Goal: Check status: Check status

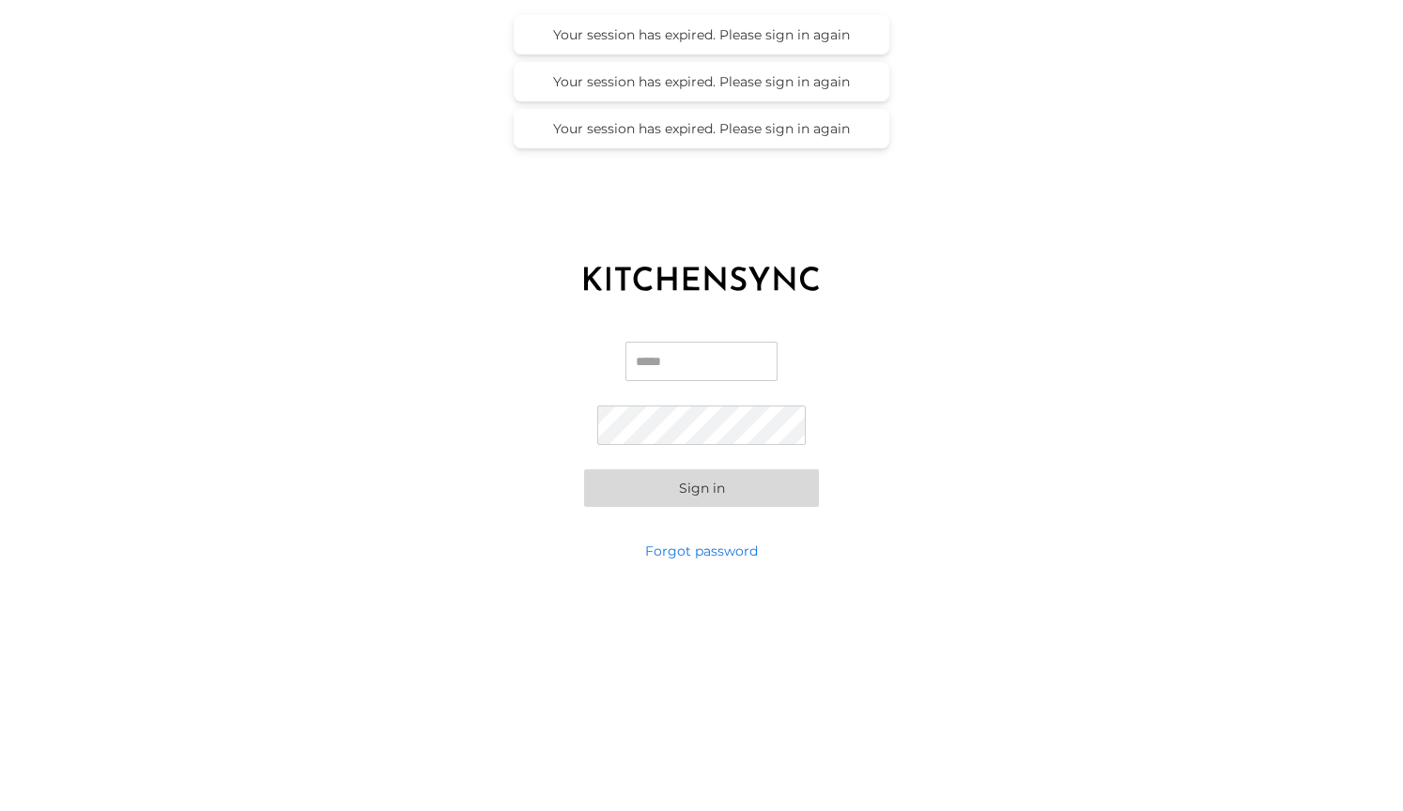
type input "**********"
click at [701, 488] on button "Sign in" at bounding box center [701, 488] width 235 height 38
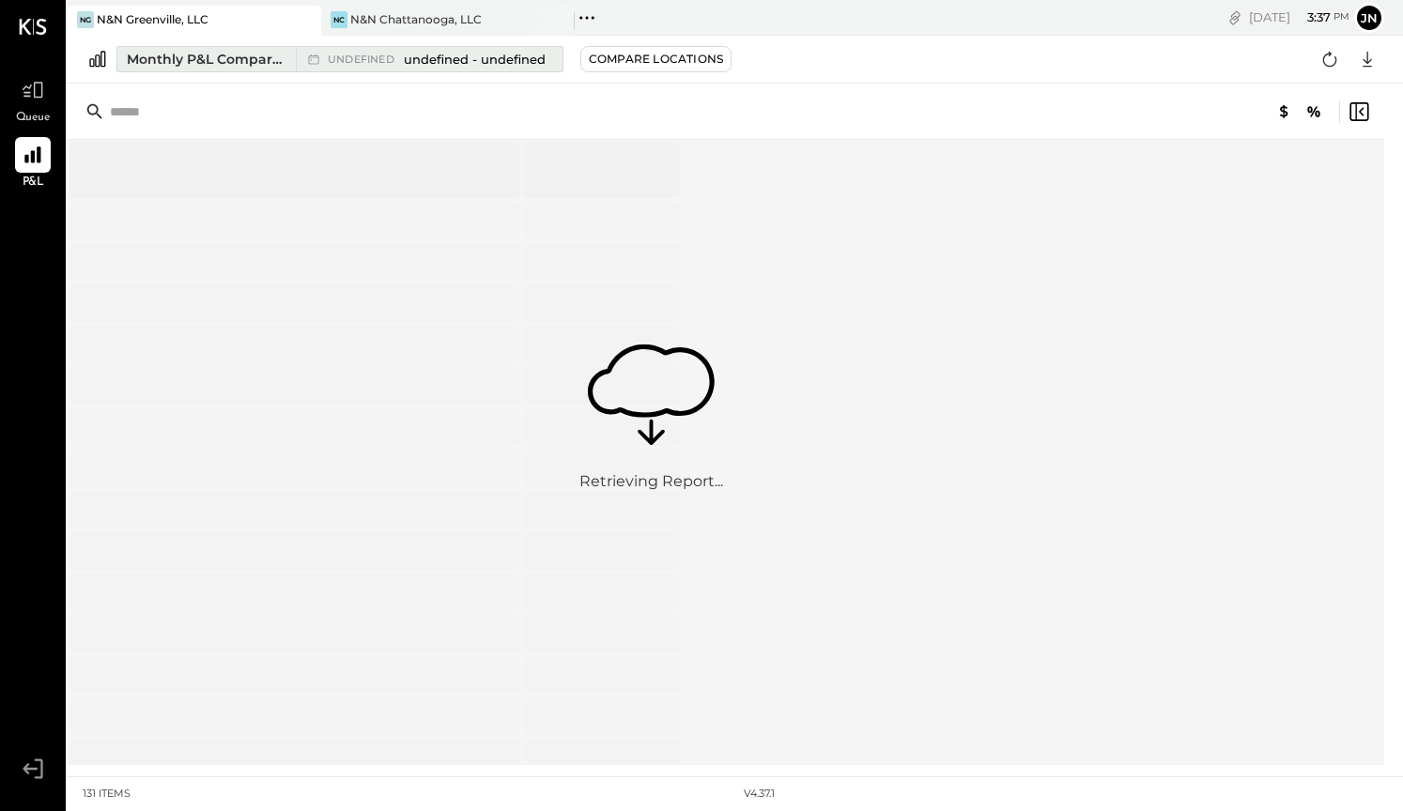
click at [213, 59] on div "Monthly P&L Comparison" at bounding box center [206, 59] width 158 height 19
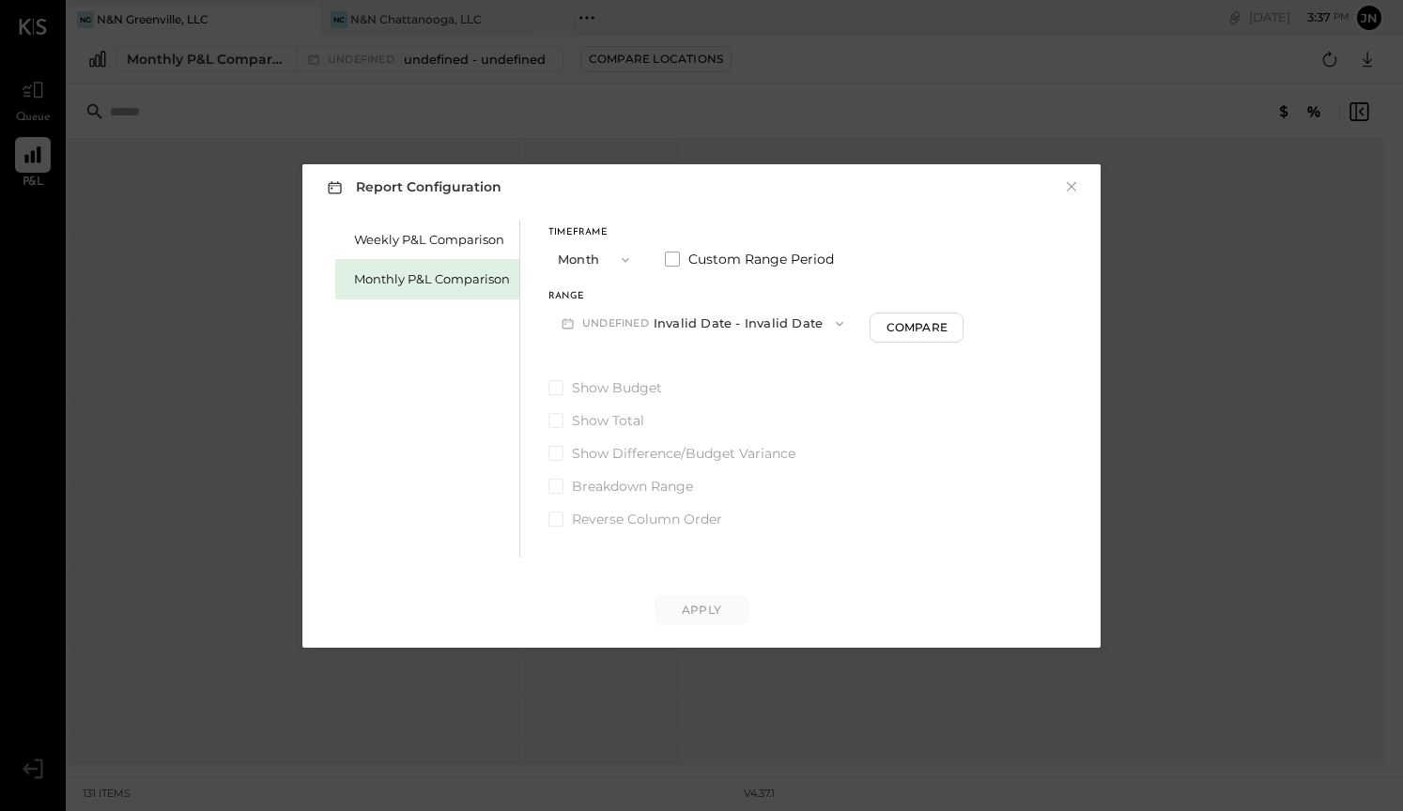
click at [725, 327] on button "undefined Invalid Date - Invalid Date" at bounding box center [702, 323] width 308 height 35
click at [722, 289] on div "Timeframe Month Custom Range Period Range undefined Invalid Date - Invalid Date…" at bounding box center [755, 284] width 415 height 113
click at [459, 287] on div "Monthly P&L Comparison" at bounding box center [432, 279] width 156 height 18
click at [686, 605] on div "Apply" at bounding box center [701, 610] width 39 height 16
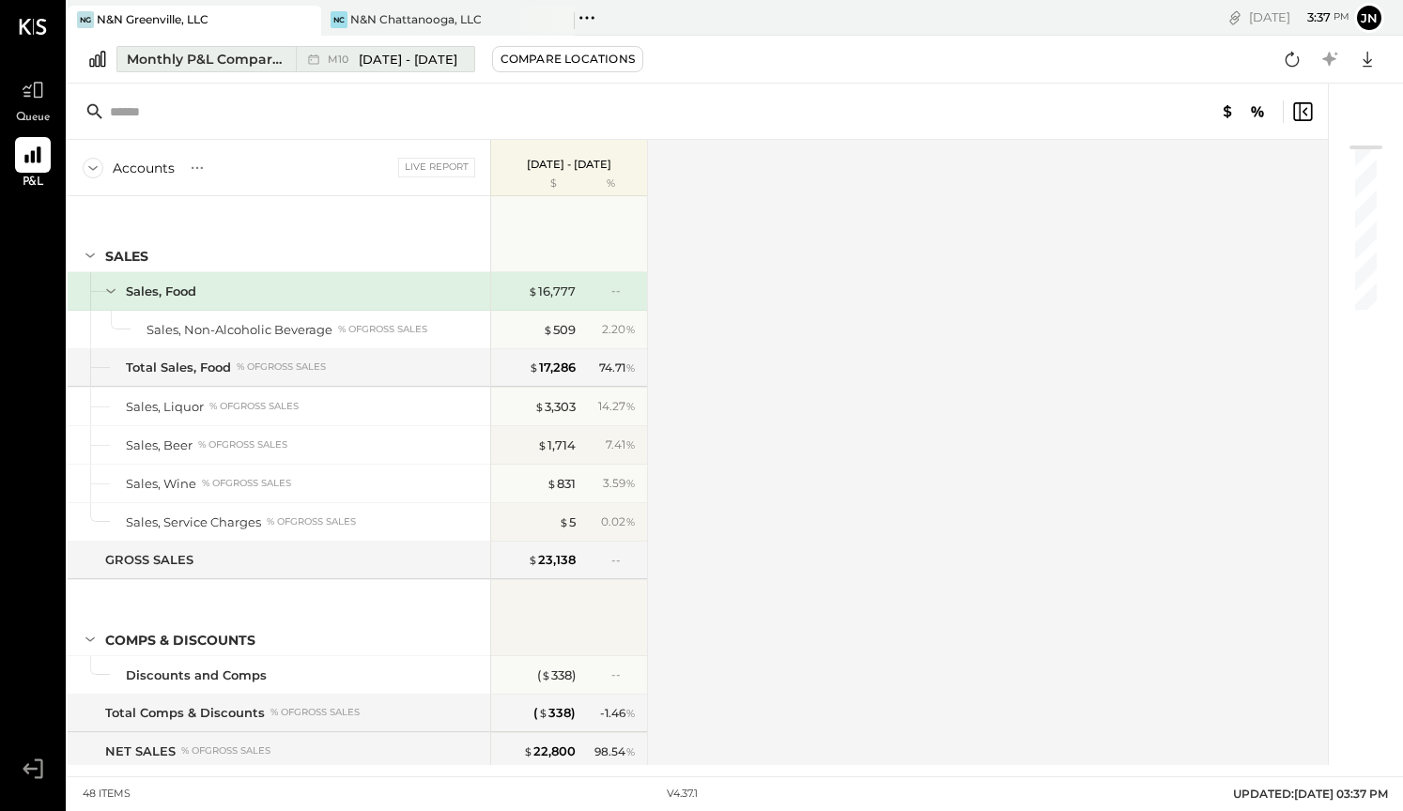
click at [397, 67] on span "[DATE] - [DATE]" at bounding box center [408, 60] width 99 height 18
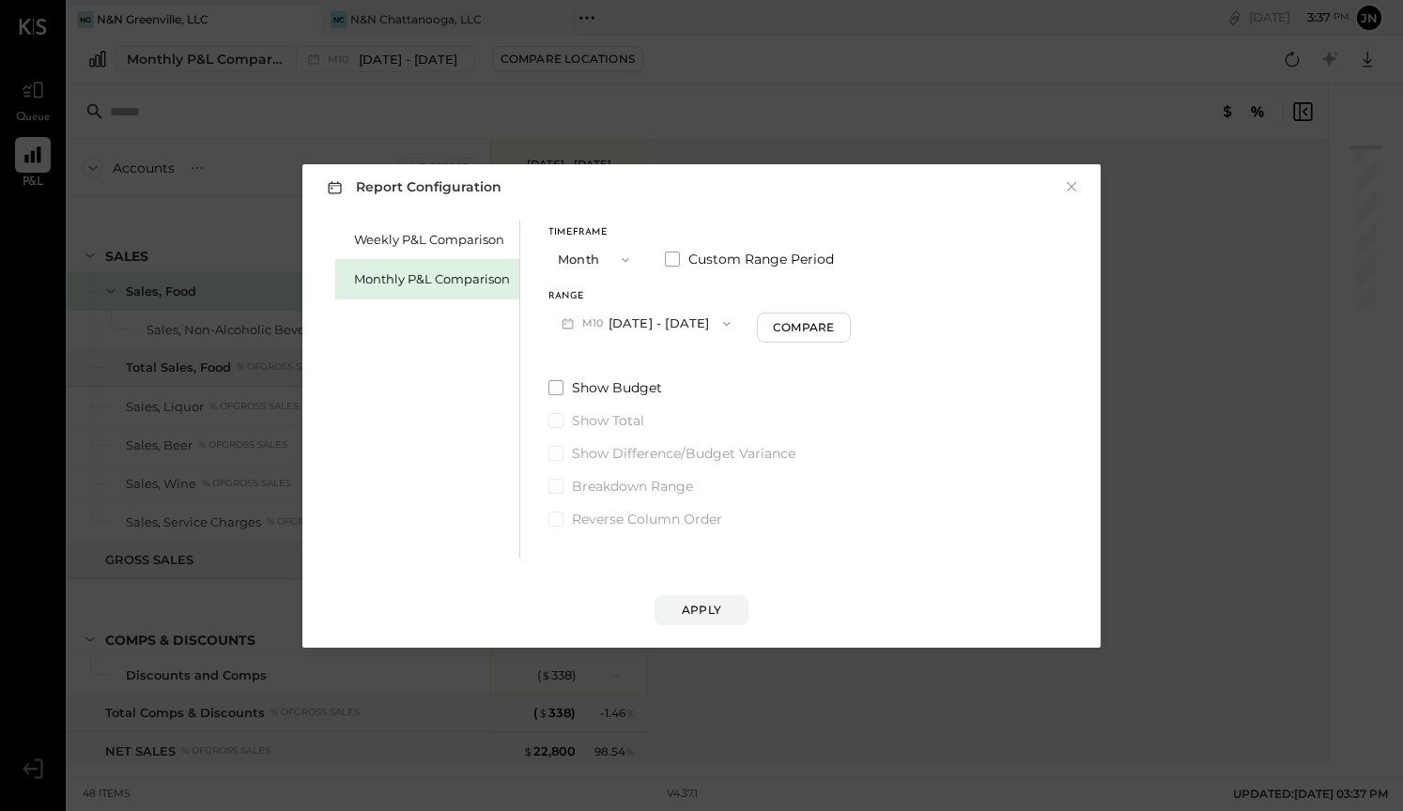
click at [627, 323] on button "M10 [DATE] - [DATE]" at bounding box center [645, 323] width 195 height 35
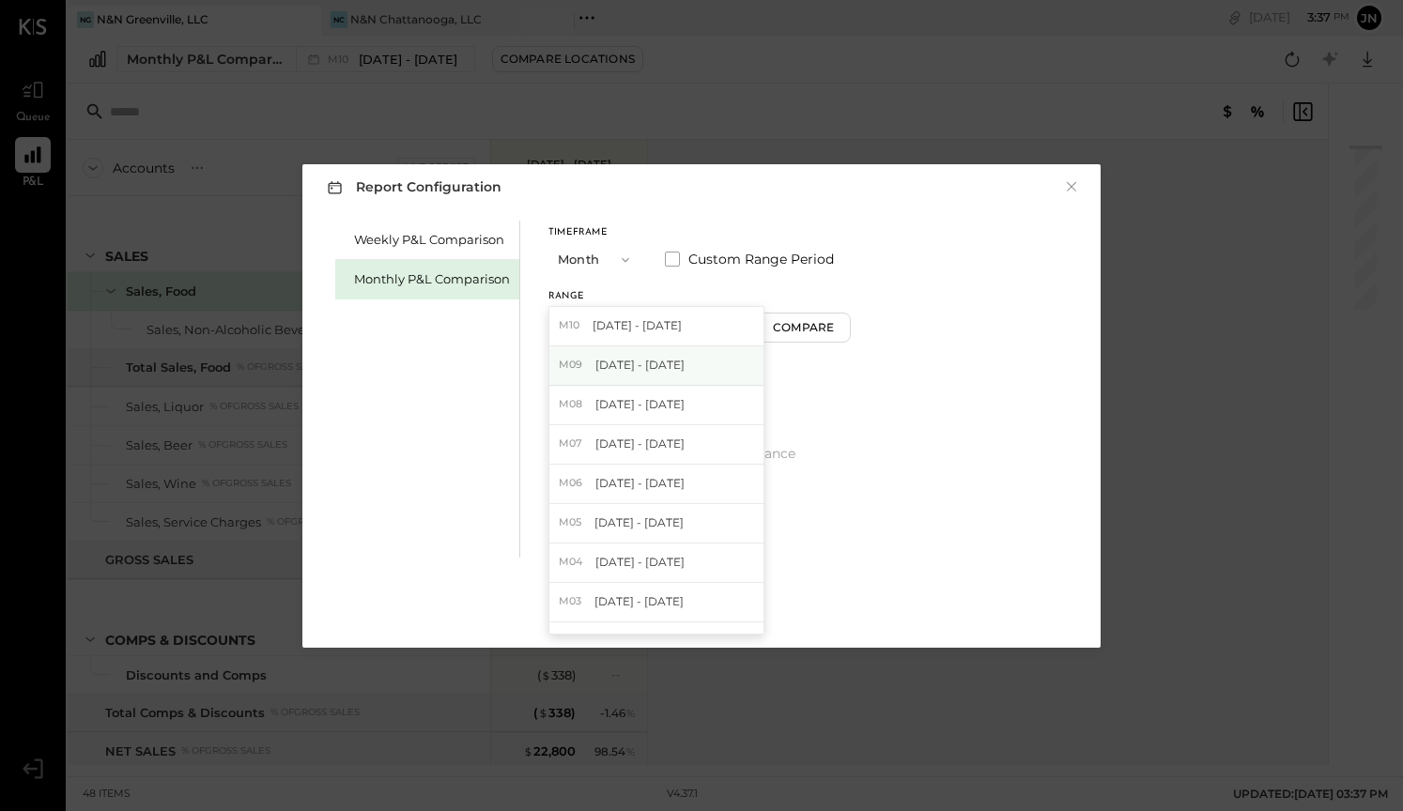
click at [653, 370] on span "[DATE] - [DATE]" at bounding box center [639, 365] width 89 height 16
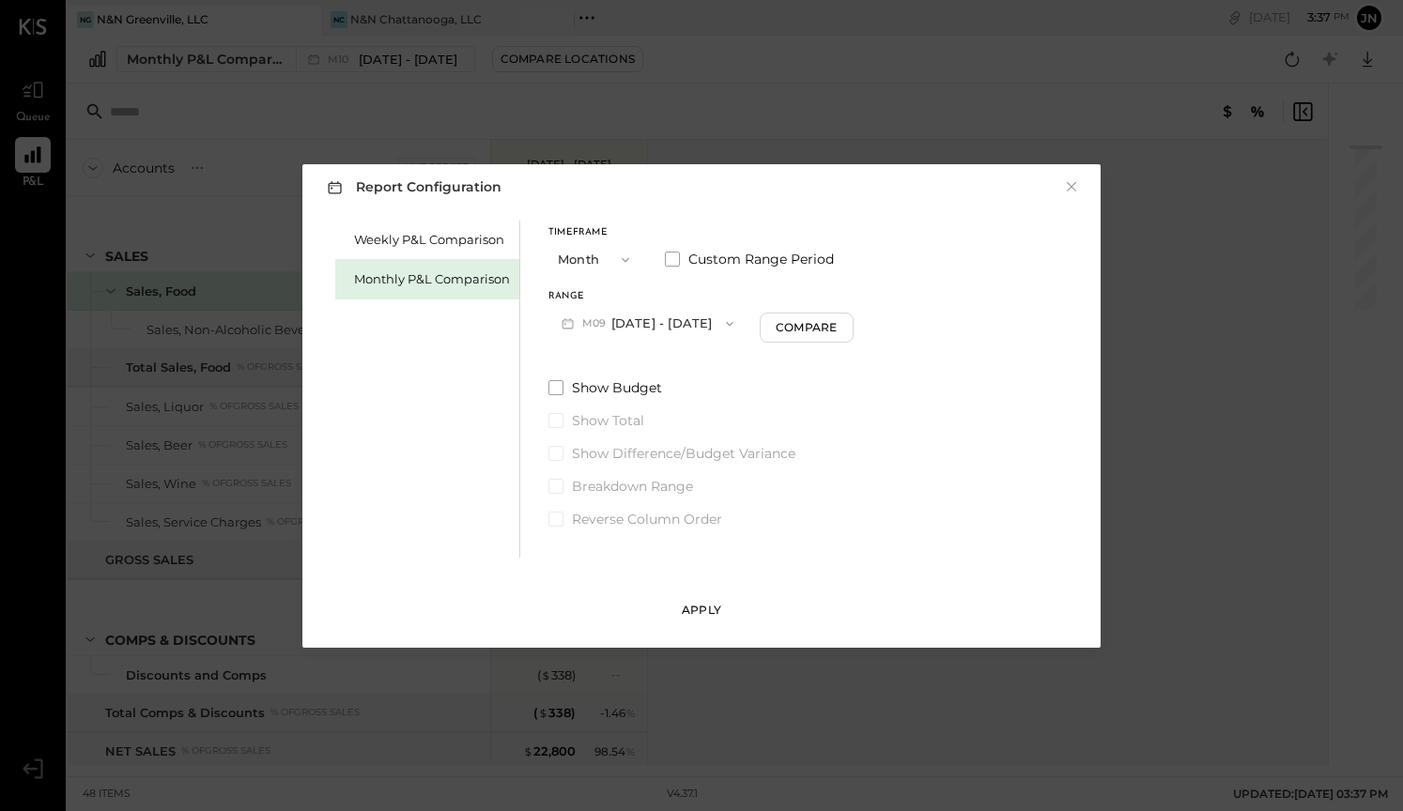
click at [697, 619] on button "Apply" at bounding box center [701, 610] width 94 height 30
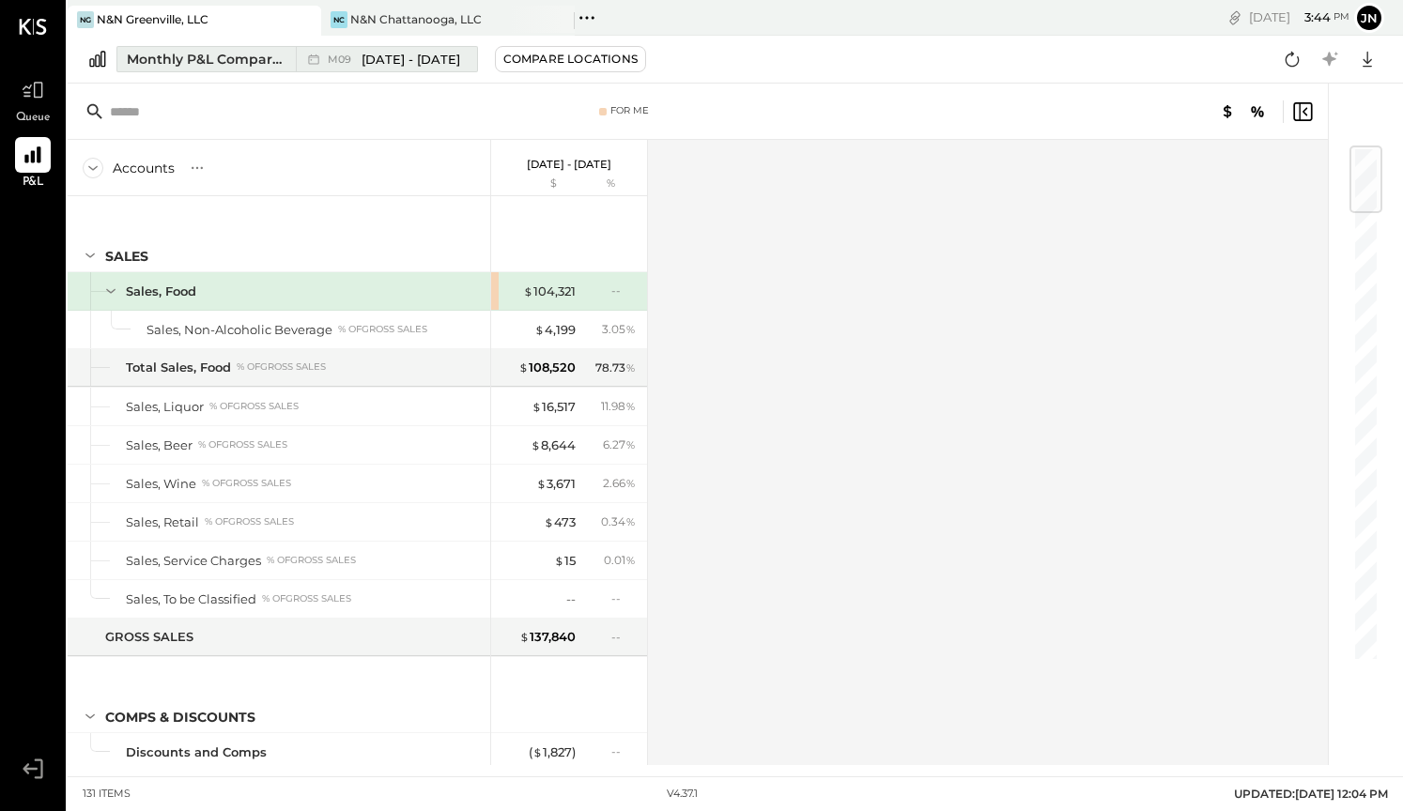
click at [347, 66] on div "M09 [DATE] - [DATE]" at bounding box center [394, 60] width 132 height 18
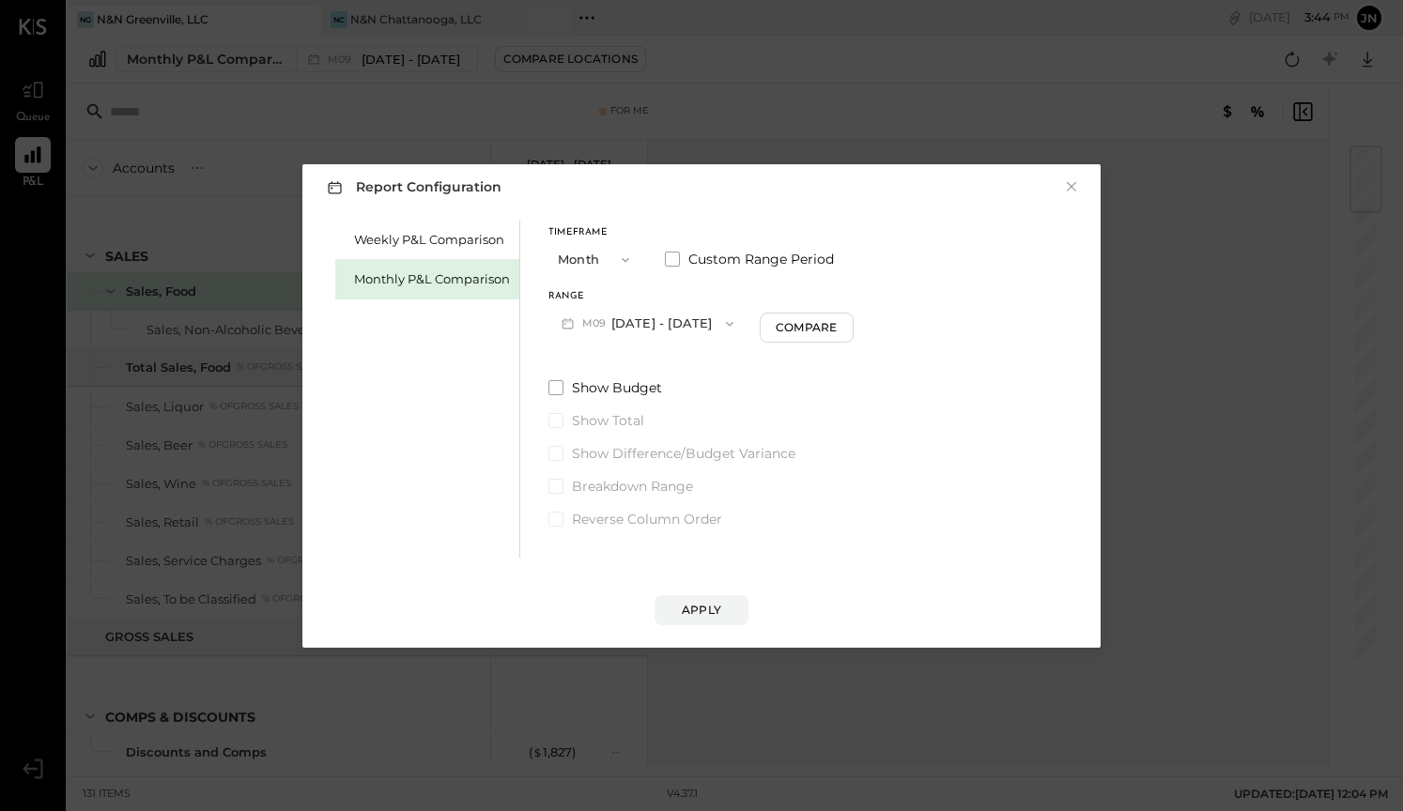
click at [619, 319] on button "M09 [DATE] - [DATE]" at bounding box center [647, 323] width 198 height 35
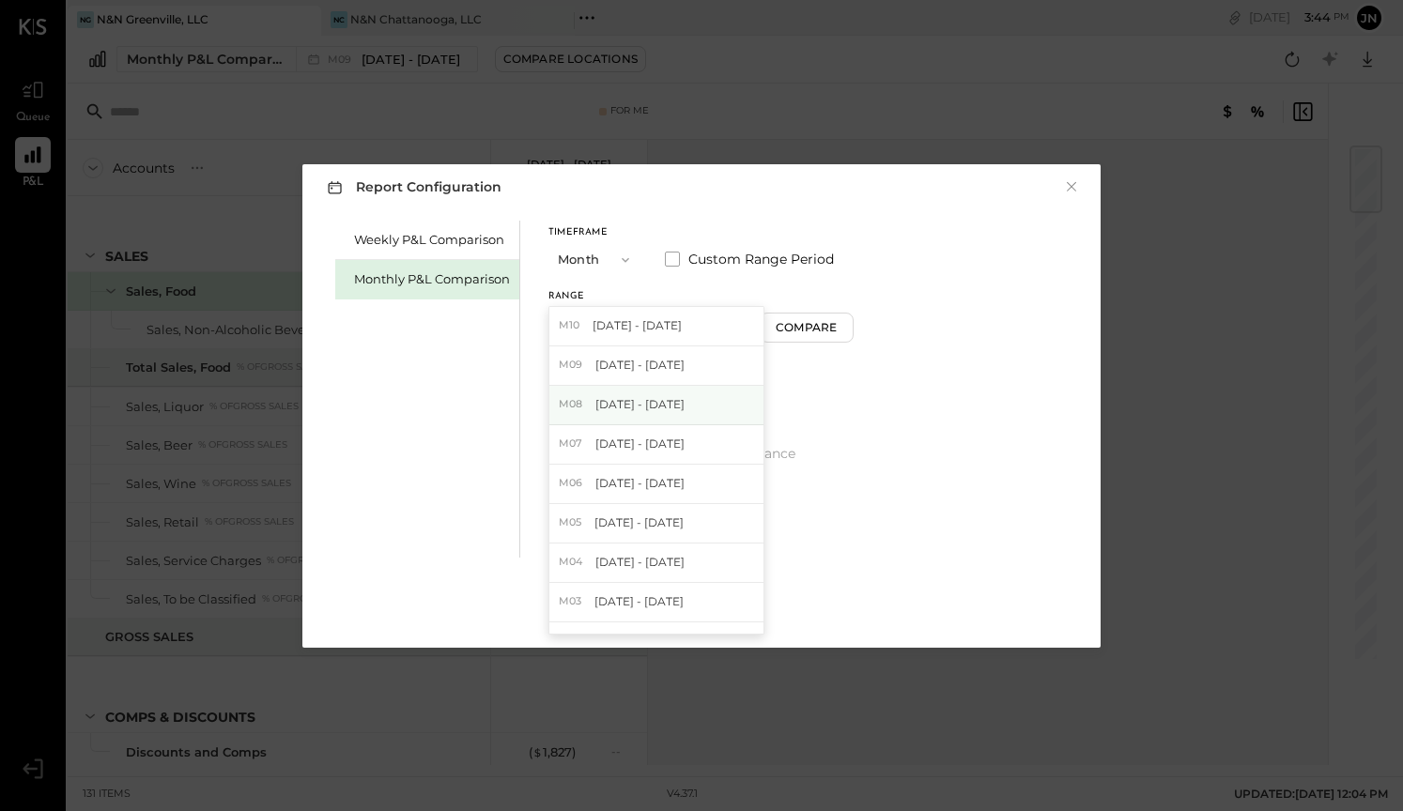
click at [650, 393] on div "M08 [DATE] - [DATE]" at bounding box center [656, 405] width 214 height 39
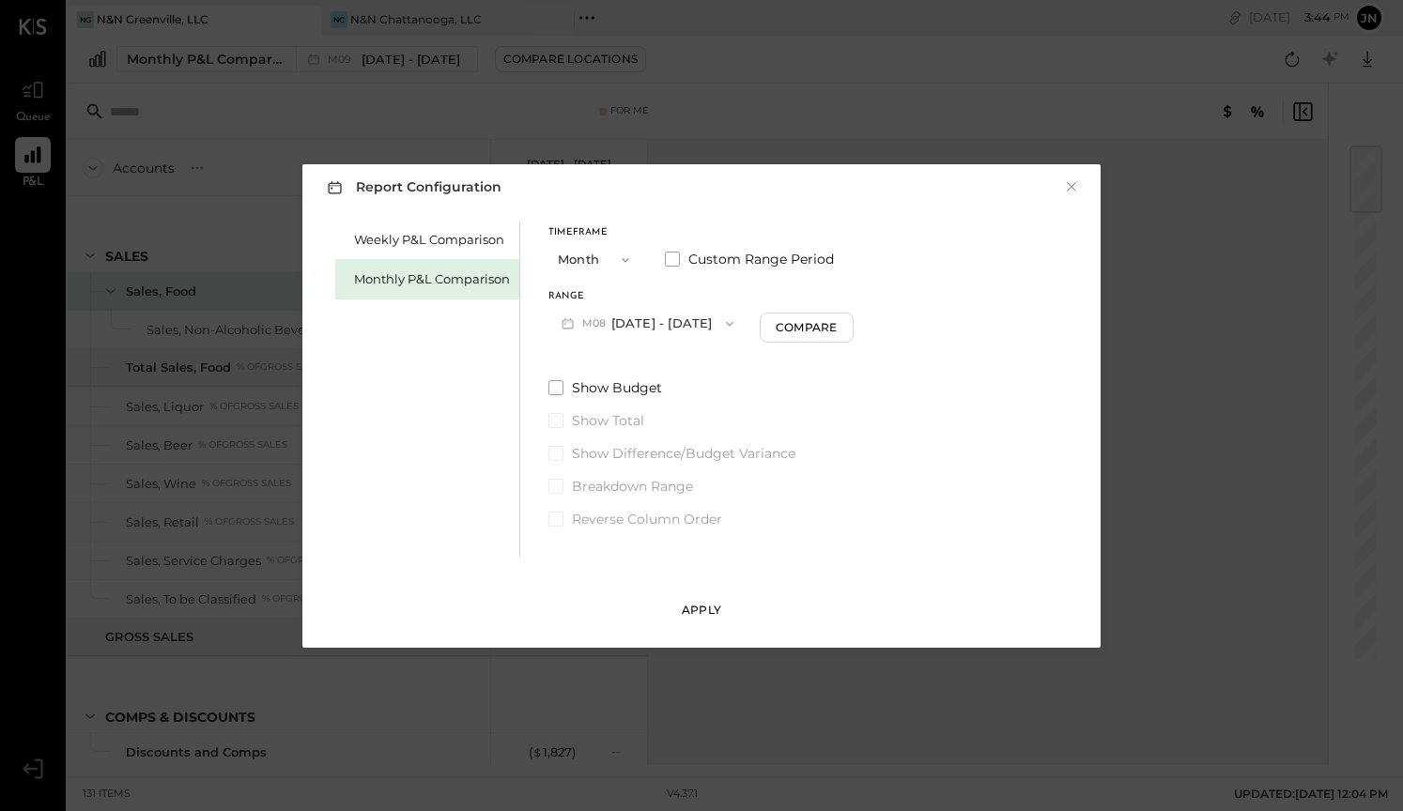
click at [717, 607] on div "Apply" at bounding box center [701, 610] width 39 height 16
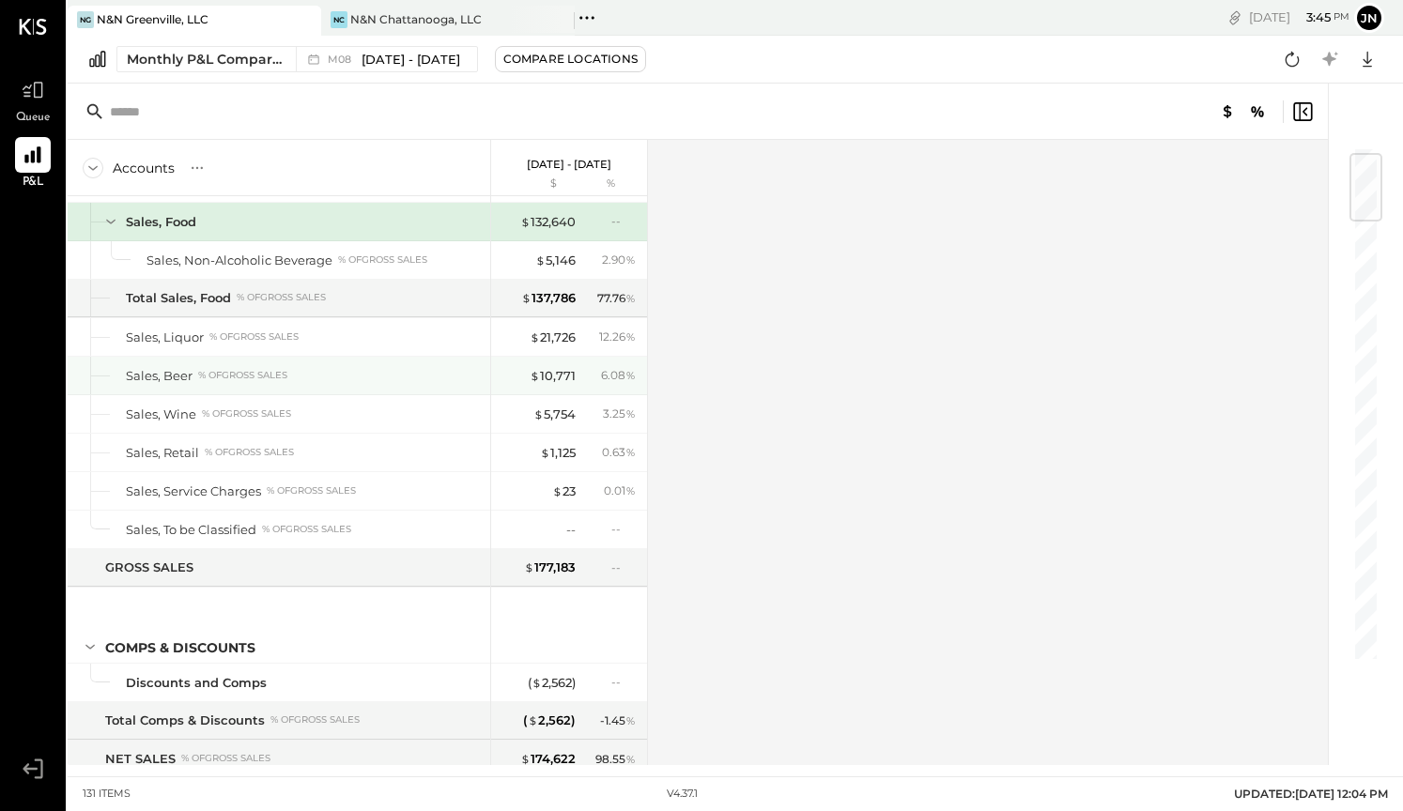
scroll to position [51, 0]
